Goal: Information Seeking & Learning: Learn about a topic

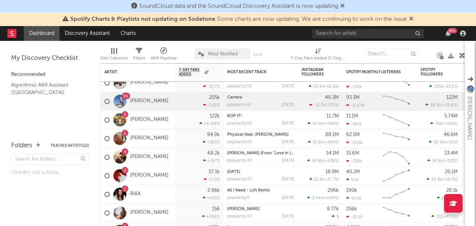
click at [413, 17] on icon at bounding box center [411, 19] width 4 height 6
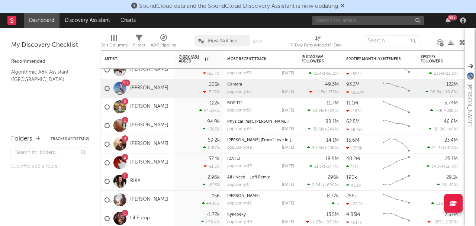
click at [372, 22] on input "text" at bounding box center [368, 20] width 112 height 9
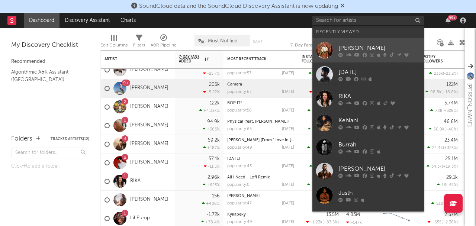
click at [360, 51] on div "[PERSON_NAME]" at bounding box center [379, 48] width 82 height 9
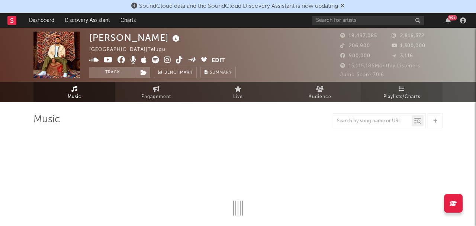
click at [416, 84] on link "Playlists/Charts" at bounding box center [402, 92] width 82 height 20
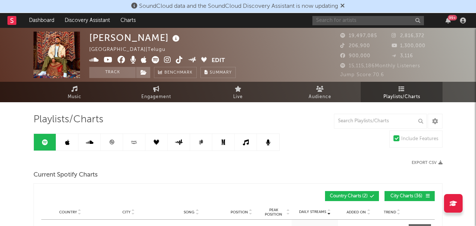
click at [374, 23] on input "text" at bounding box center [368, 20] width 112 height 9
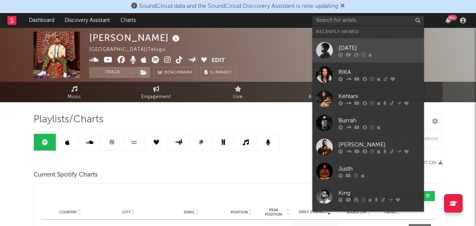
click at [364, 56] on icon at bounding box center [364, 54] width 4 height 4
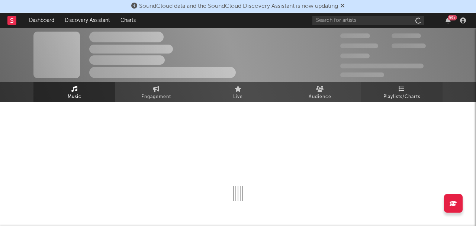
click at [389, 97] on span "Playlists/Charts" at bounding box center [401, 97] width 37 height 9
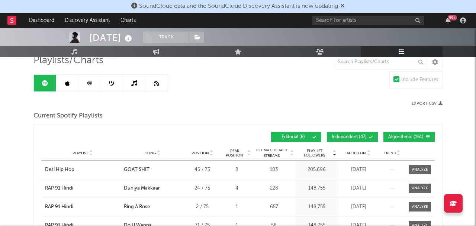
scroll to position [65, 0]
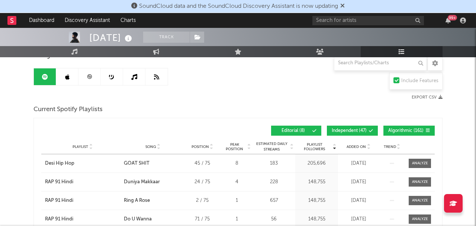
click at [88, 80] on link at bounding box center [89, 76] width 22 height 17
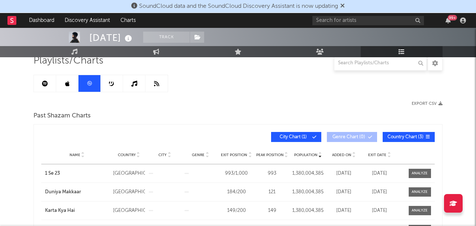
scroll to position [58, 0]
